Goal: Transaction & Acquisition: Book appointment/travel/reservation

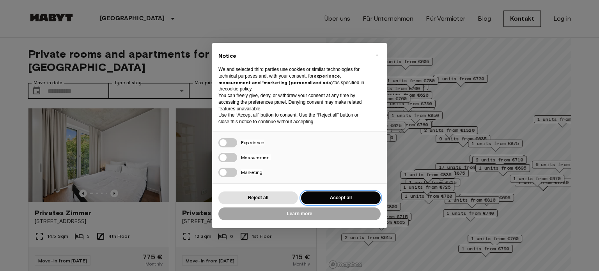
click at [344, 197] on button "Accept all" at bounding box center [341, 198] width 80 height 13
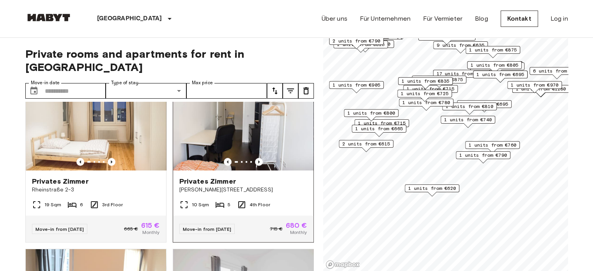
scroll to position [546, 0]
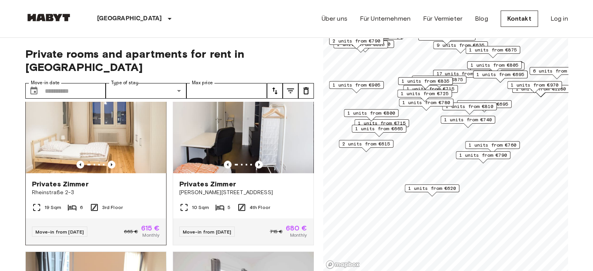
click at [122, 146] on img at bounding box center [96, 127] width 140 height 94
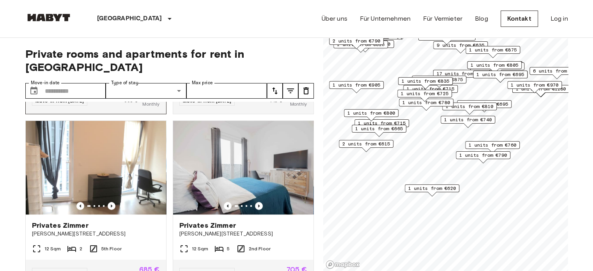
scroll to position [780, 0]
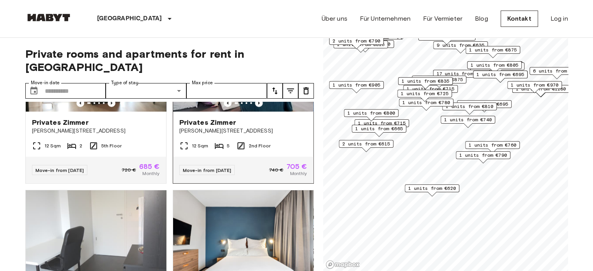
click at [220, 114] on div "Privates Zimmer Klara Franke Straße 16" at bounding box center [243, 127] width 140 height 30
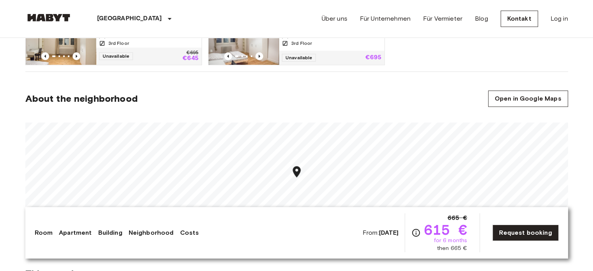
scroll to position [507, 0]
click at [311, 160] on icon "Map marker" at bounding box center [311, 158] width 8 height 11
click at [310, 119] on div at bounding box center [296, 177] width 543 height 123
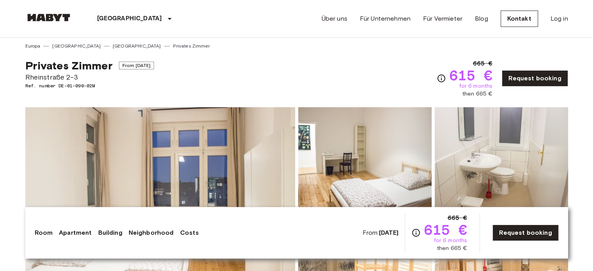
scroll to position [0, 0]
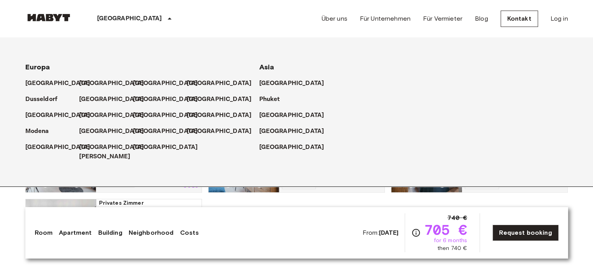
scroll to position [312, 0]
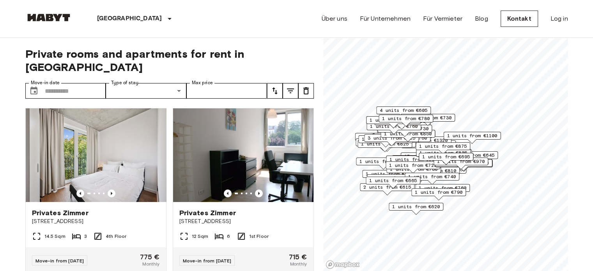
click at [496, 153] on div "6 units from €645" at bounding box center [471, 155] width 55 height 8
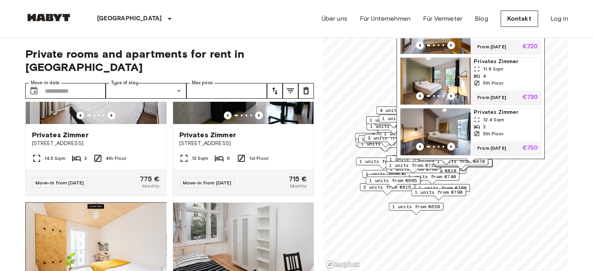
scroll to position [39, 0]
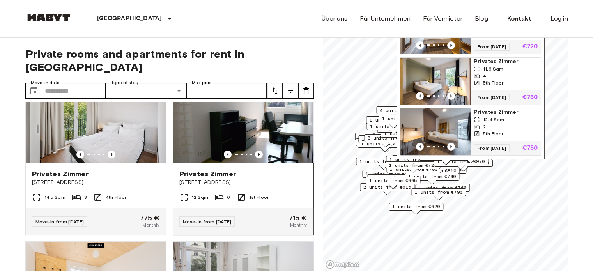
click at [211, 125] on img at bounding box center [243, 116] width 140 height 94
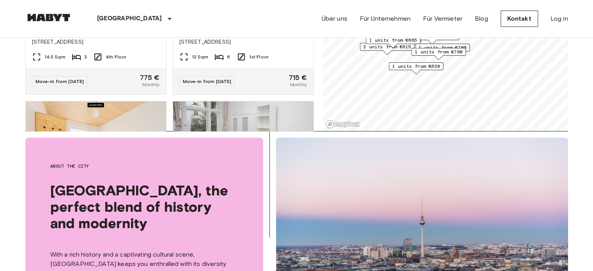
scroll to position [156, 0]
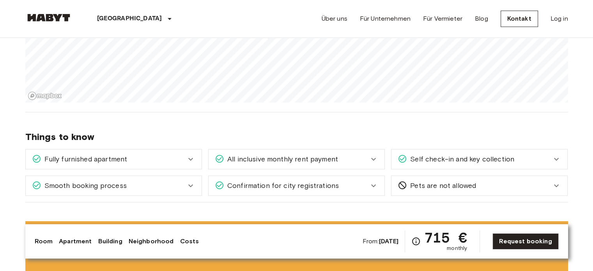
scroll to position [702, 0]
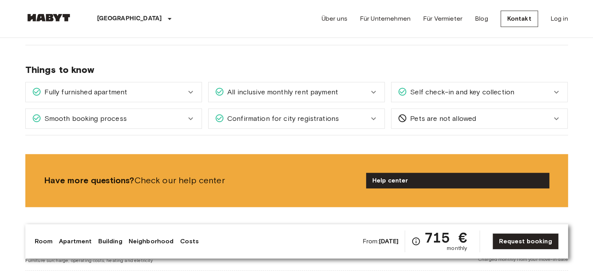
click at [375, 87] on icon at bounding box center [373, 91] width 9 height 9
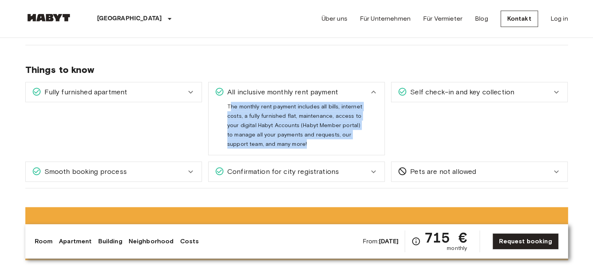
drag, startPoint x: 229, startPoint y: 107, endPoint x: 307, endPoint y: 140, distance: 84.8
click at [307, 140] on span "The monthly rent payment includes all bills, internet costs, a fully furnished …" at bounding box center [294, 128] width 135 height 50
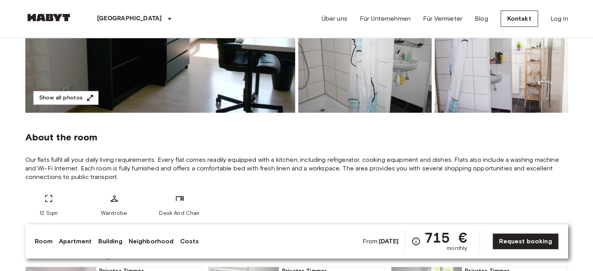
scroll to position [0, 0]
